Goal: Download file/media

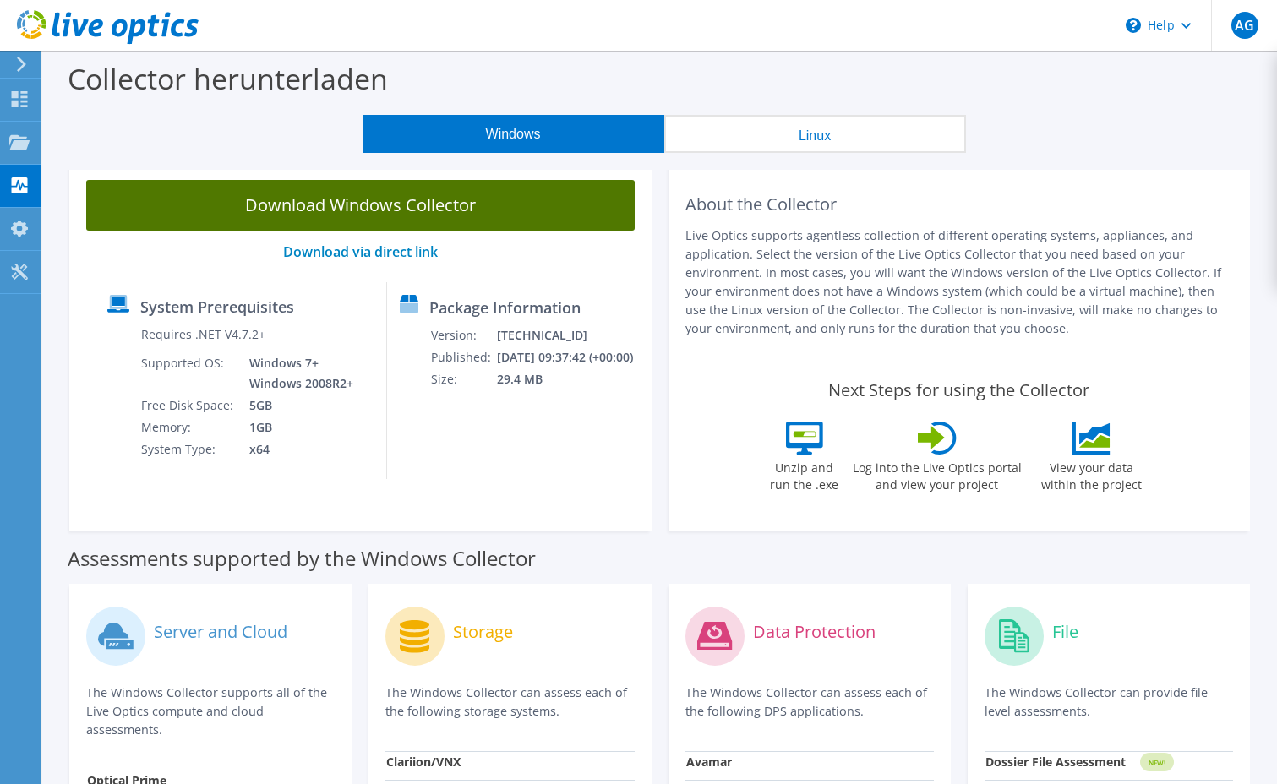
click at [377, 195] on link "Download Windows Collector" at bounding box center [360, 205] width 549 height 51
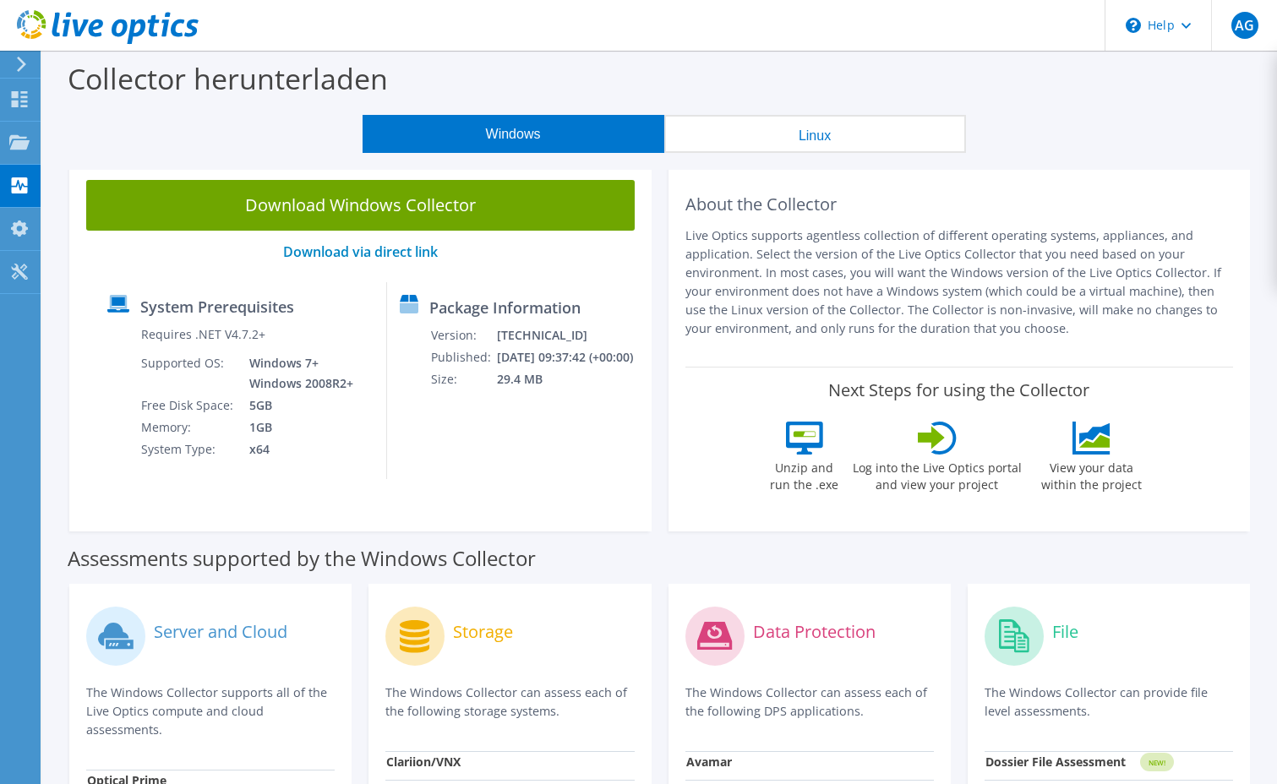
click at [19, 61] on icon at bounding box center [21, 64] width 13 height 15
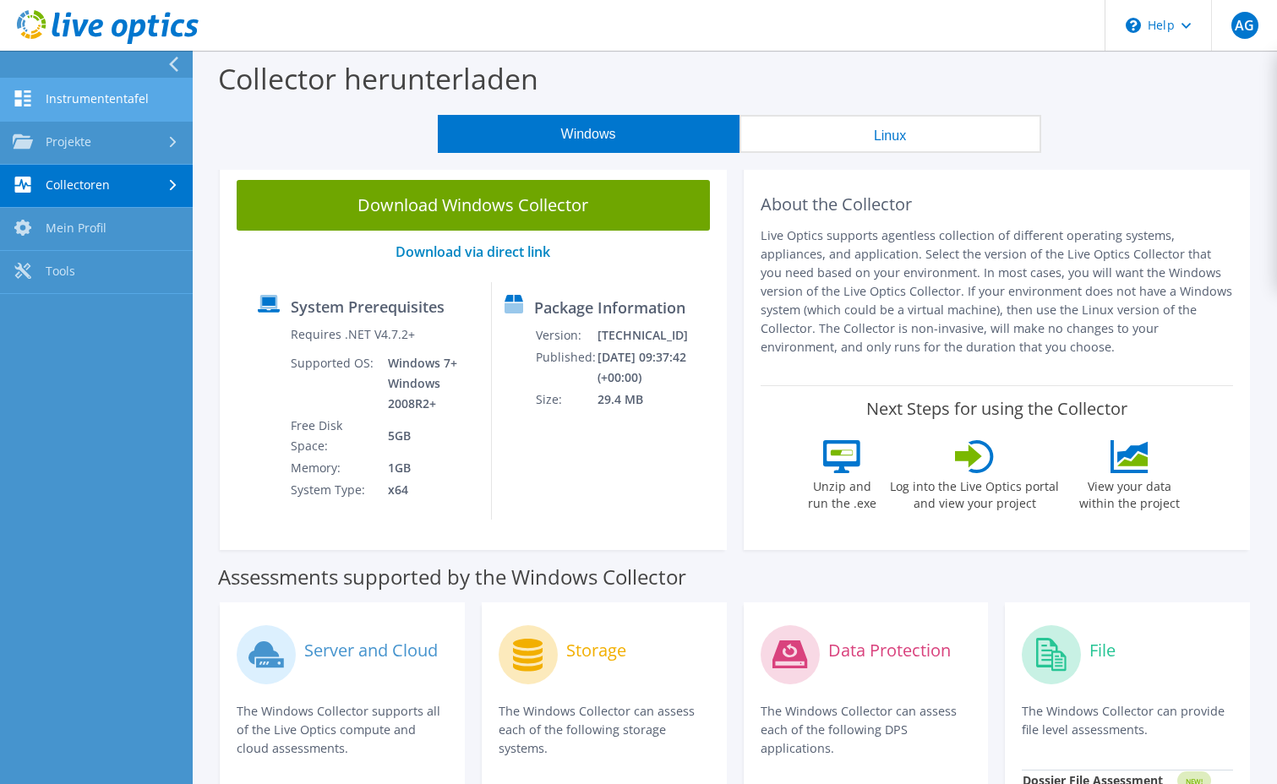
click at [83, 98] on link "Instrumententafel" at bounding box center [96, 100] width 193 height 43
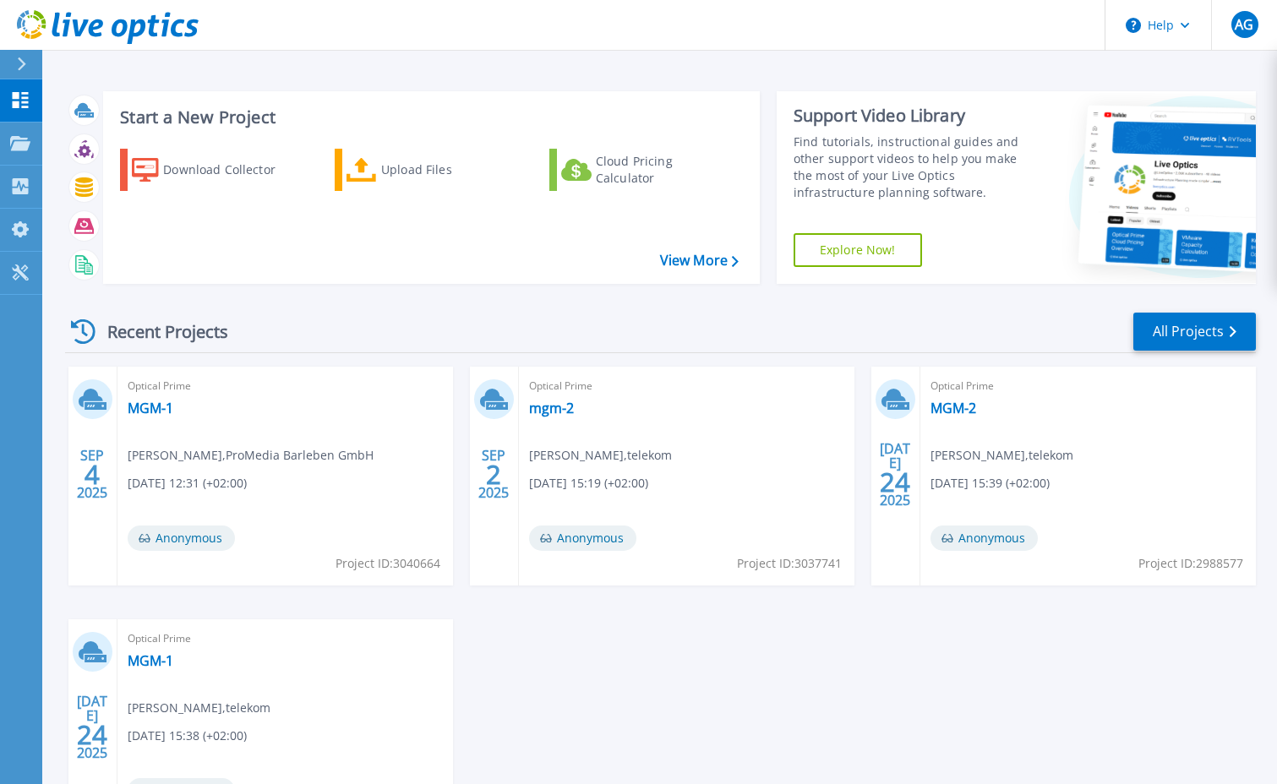
click at [784, 646] on div "SEP 4 2025 Optical Prime MGM-1 Arne Graeber , ProMedia Barleben GmbH 09.04.2025…" at bounding box center [654, 619] width 1204 height 505
